Goal: Information Seeking & Learning: Learn about a topic

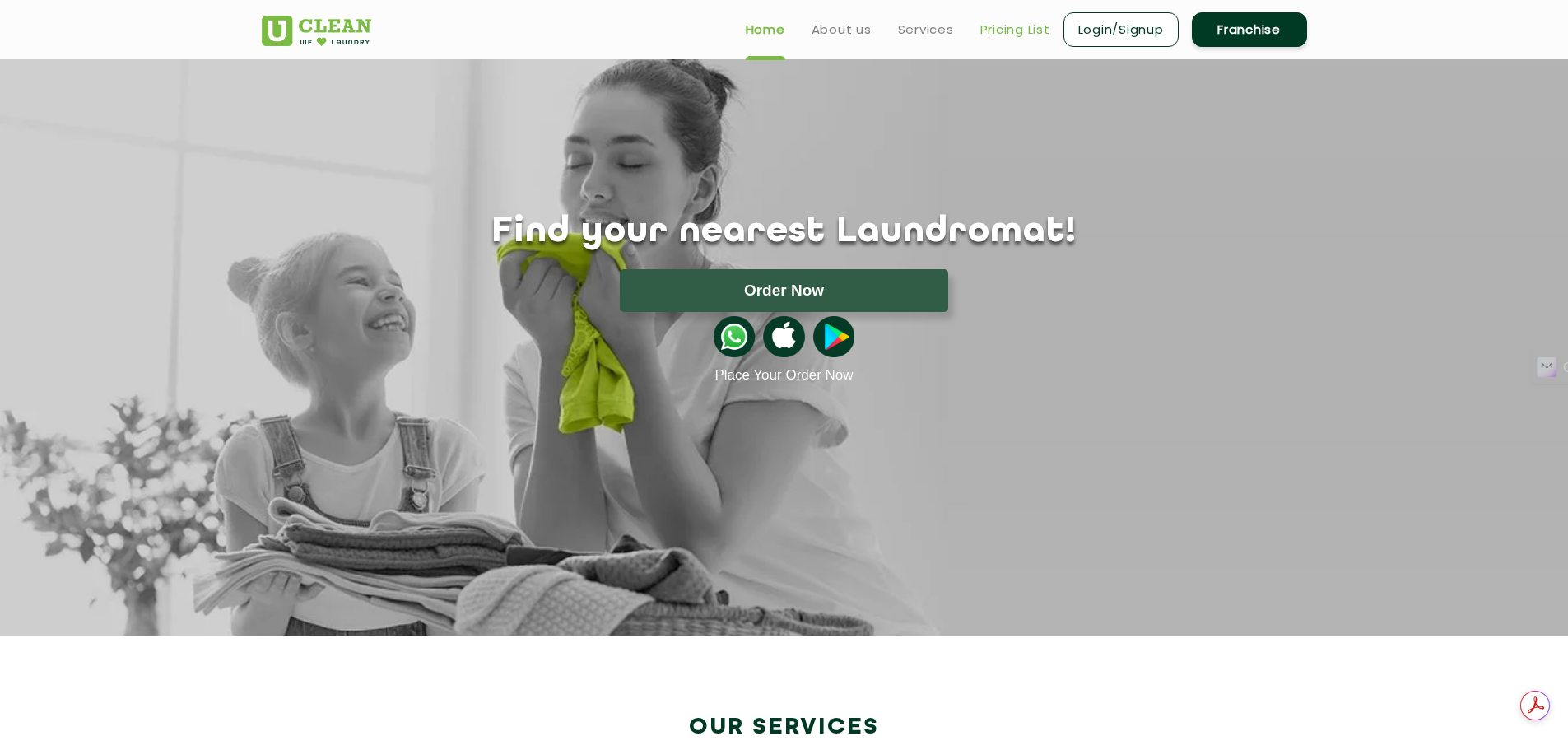
click at [1006, 25] on link "Pricing List" at bounding box center [1015, 29] width 69 height 19
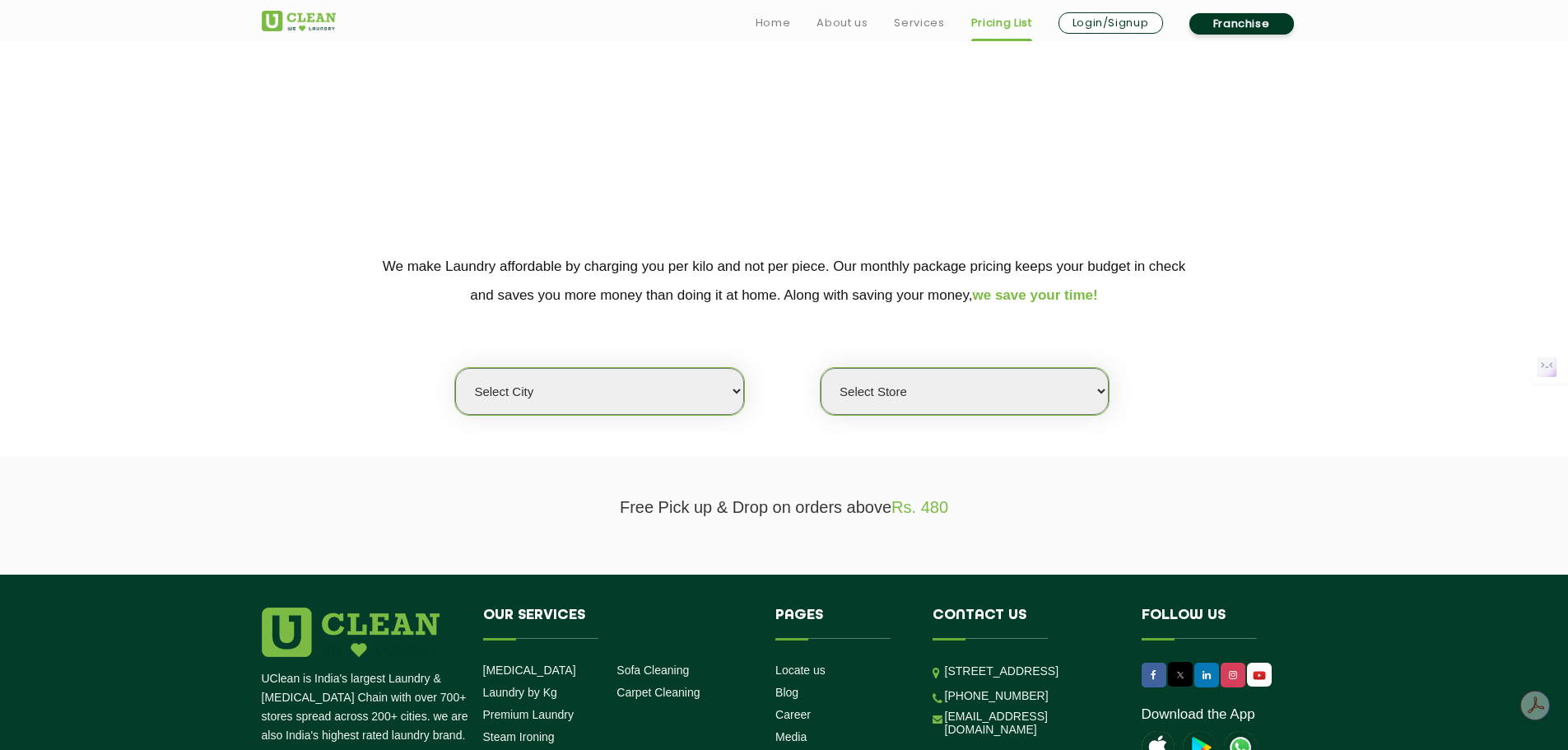
scroll to position [165, 0]
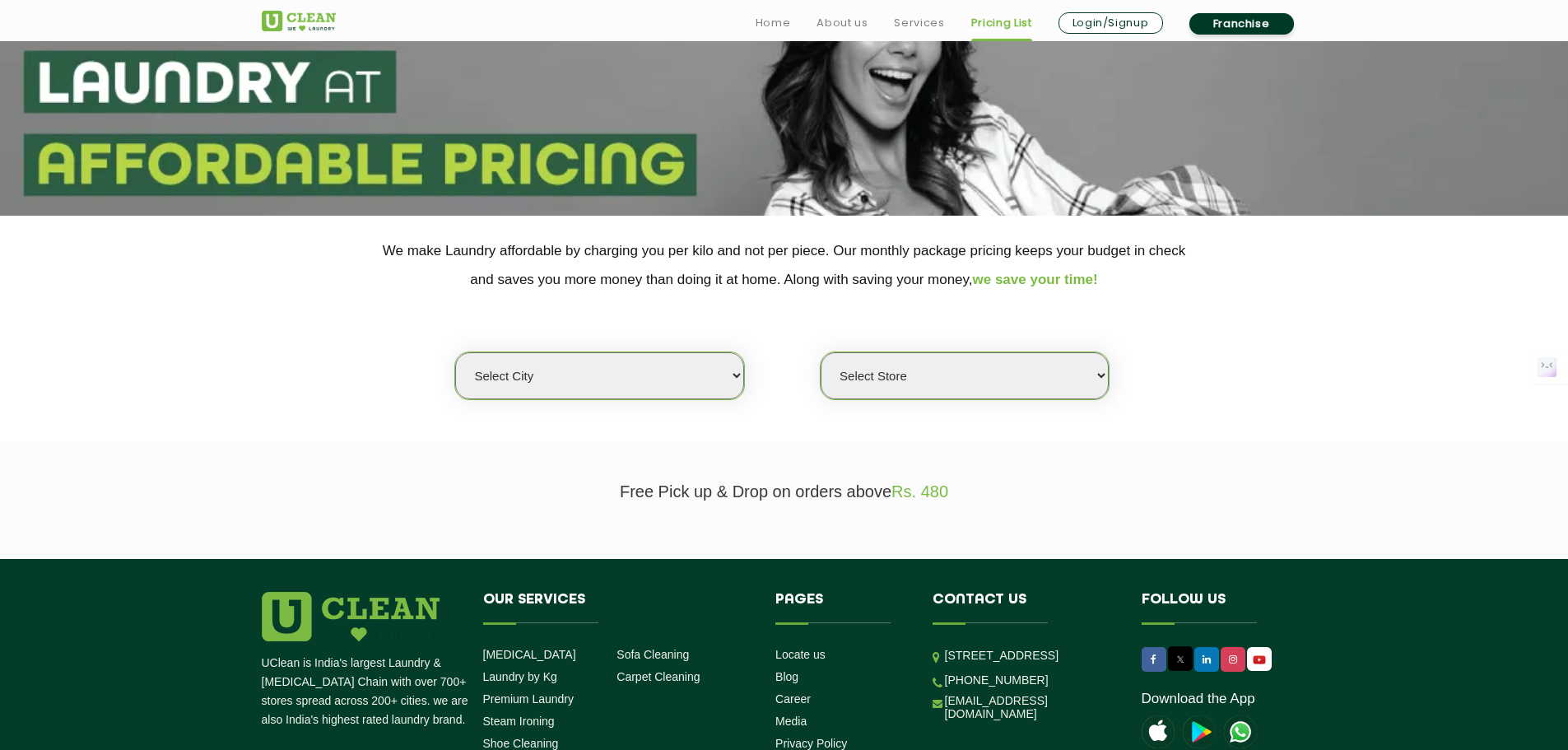
click at [634, 375] on select "Select city [GEOGRAPHIC_DATA] [GEOGRAPHIC_DATA] [GEOGRAPHIC_DATA] [GEOGRAPHIC_D…" at bounding box center [599, 375] width 289 height 47
select select "16"
click at [455, 352] on select "Select city [GEOGRAPHIC_DATA] [GEOGRAPHIC_DATA] [GEOGRAPHIC_DATA] [GEOGRAPHIC_D…" at bounding box center [599, 375] width 289 height 47
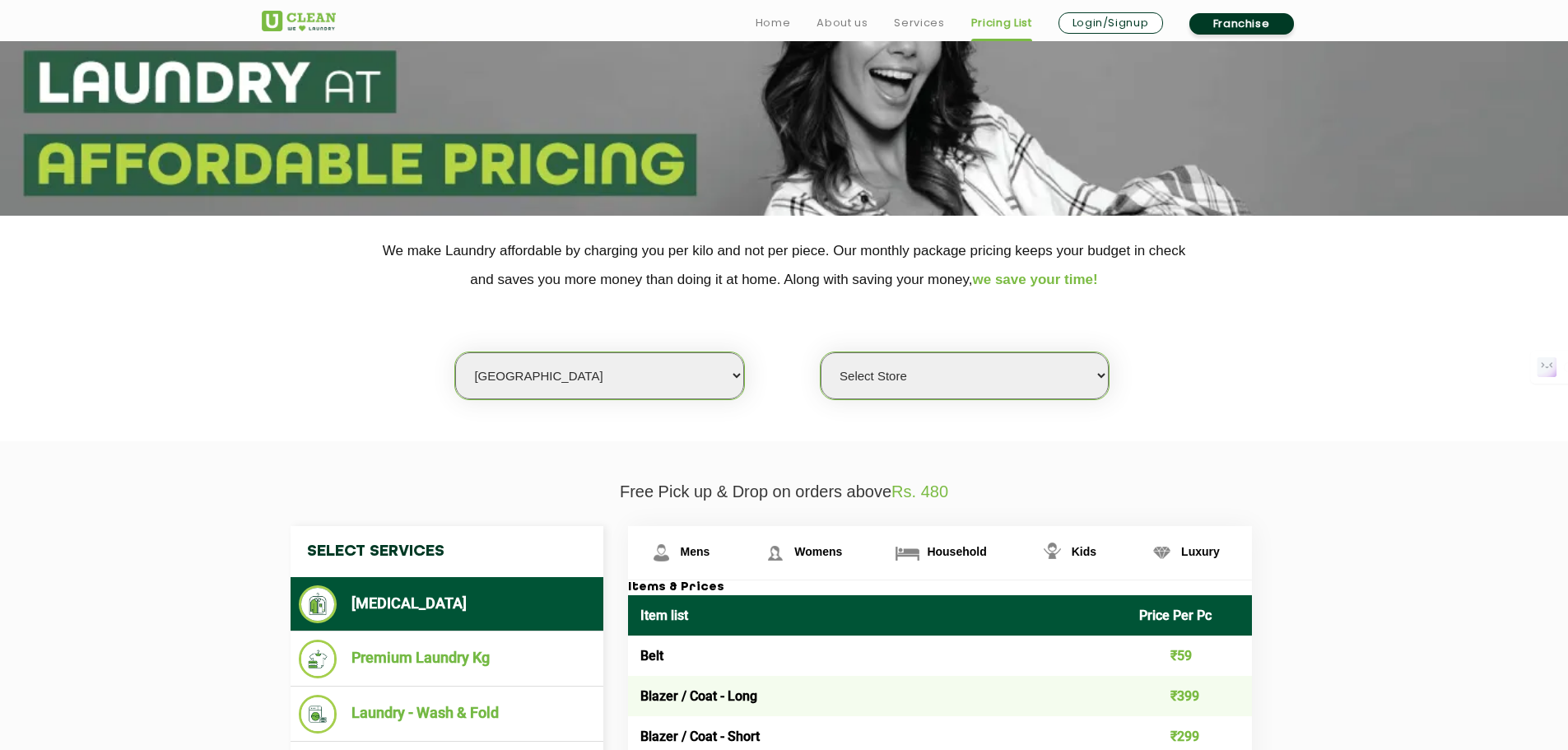
click at [978, 379] on select "Select Store UClean Deonar UClean LBS Marg UClean Chembur UClean Worli UClean […" at bounding box center [964, 375] width 289 height 47
select select "508"
click at [820, 352] on select "Select Store UClean Deonar UClean LBS Marg UClean Chembur UClean Worli UClean […" at bounding box center [964, 375] width 289 height 47
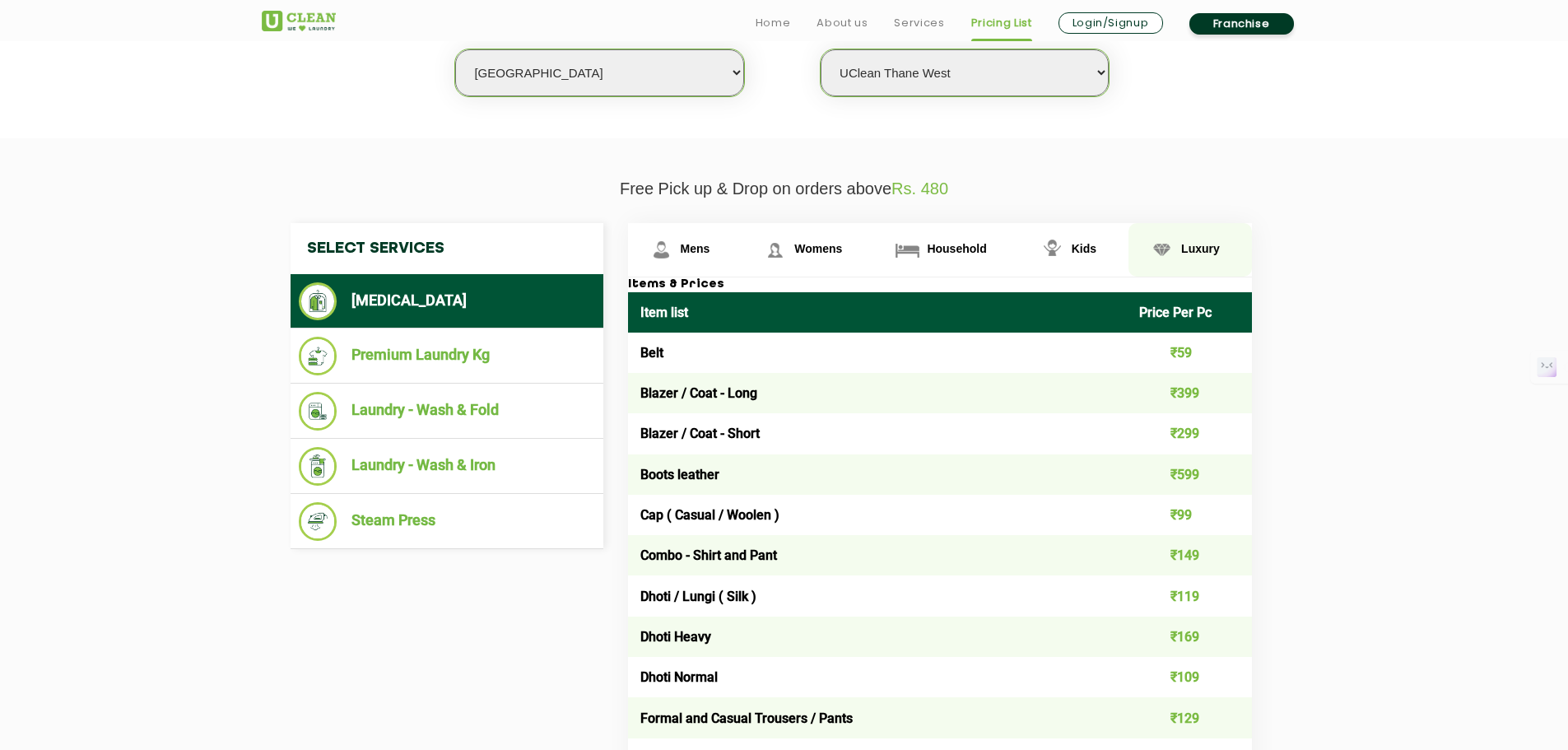
scroll to position [494, 0]
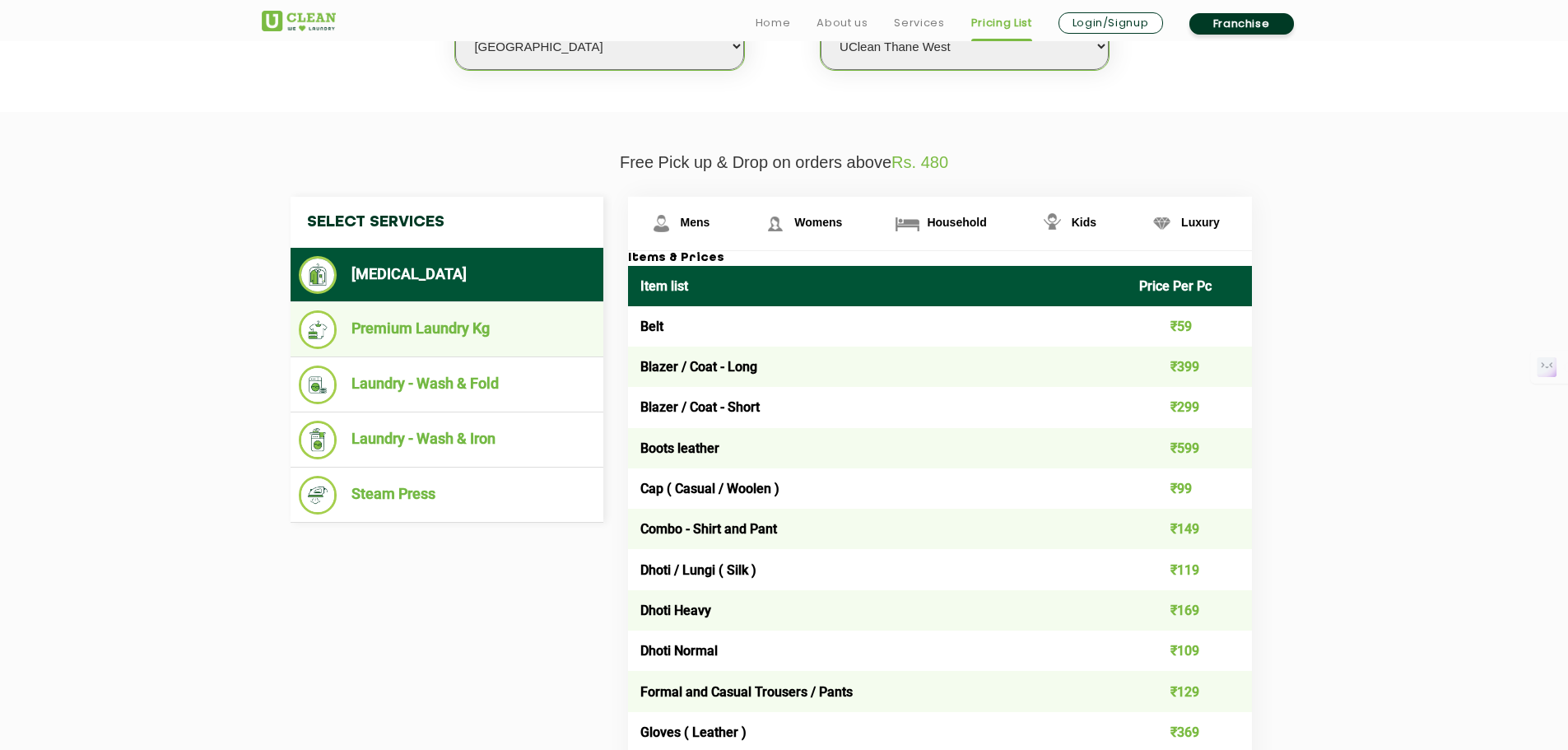
click at [541, 327] on li "Premium Laundry Kg" at bounding box center [447, 330] width 296 height 39
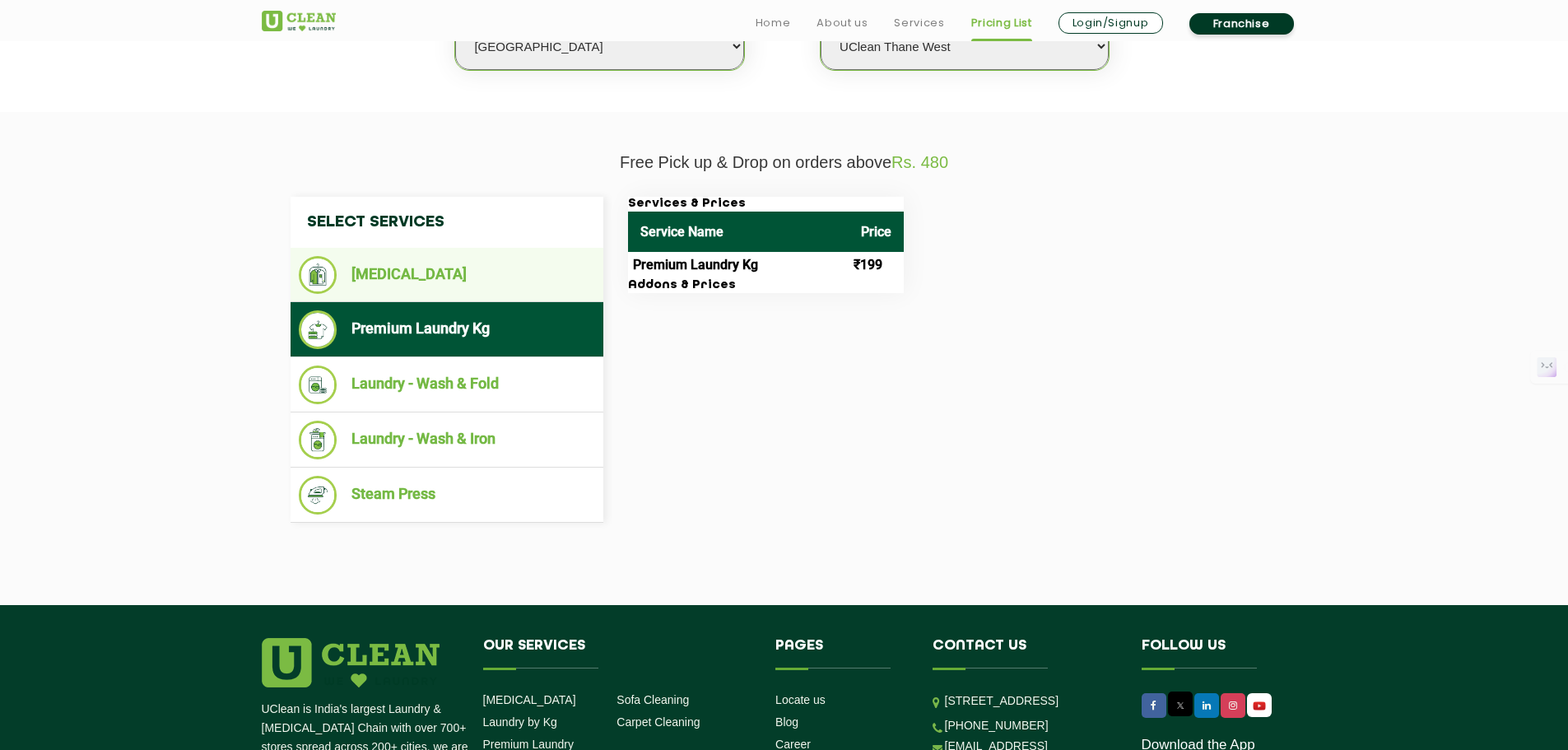
click at [522, 283] on li "[MEDICAL_DATA]" at bounding box center [447, 274] width 296 height 38
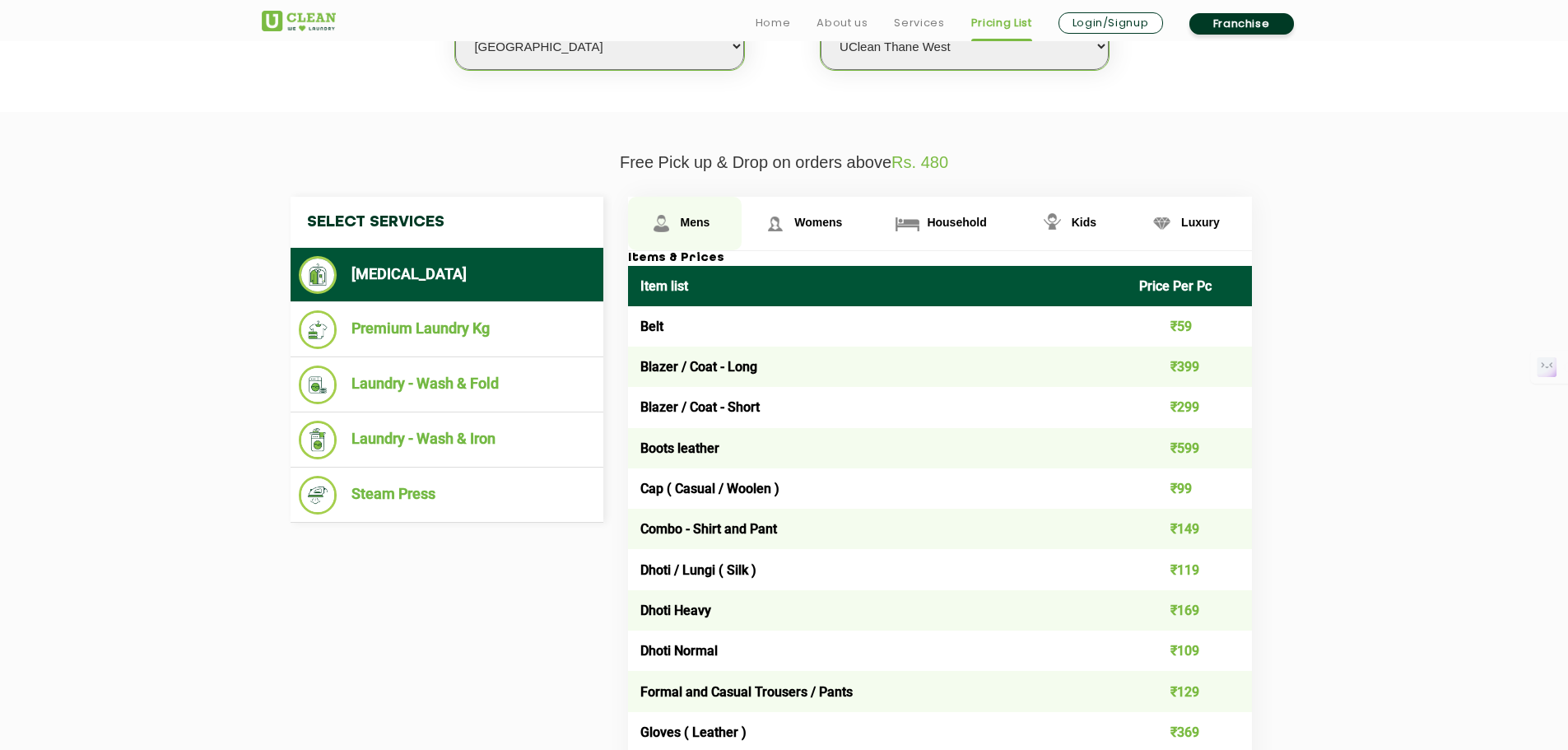
click at [691, 217] on span "Mens" at bounding box center [695, 222] width 30 height 14
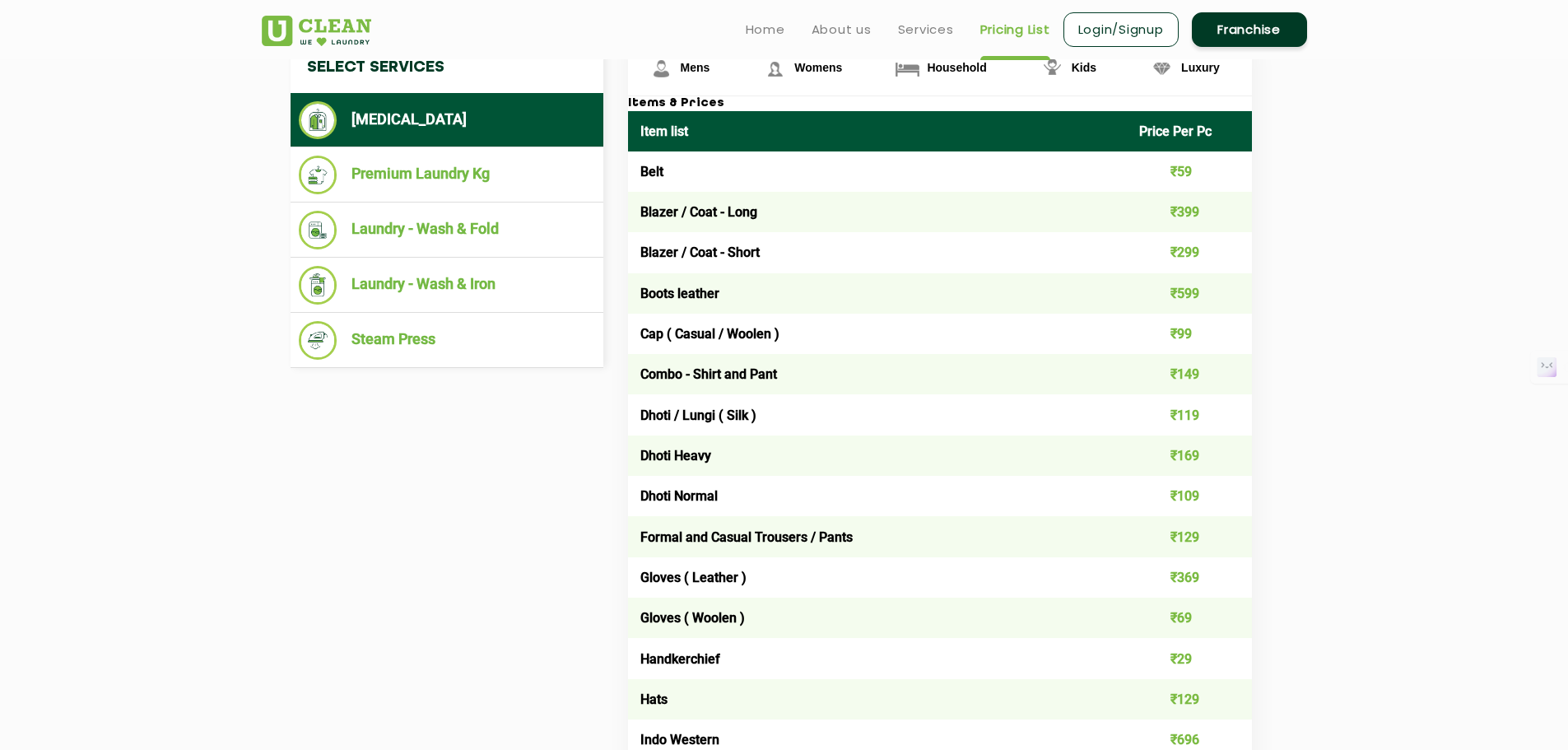
scroll to position [1906, 0]
